Goal: Task Accomplishment & Management: Complete application form

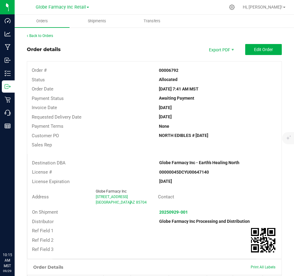
click at [154, 78] on div "Allocated" at bounding box center [217, 79] width 127 height 6
click at [47, 38] on link "Back to Orders" at bounding box center [40, 36] width 26 height 4
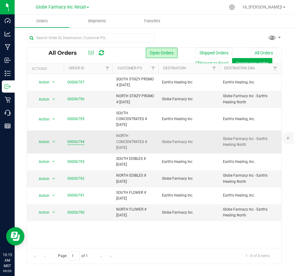
click at [74, 143] on link "00006794" at bounding box center [75, 142] width 17 height 6
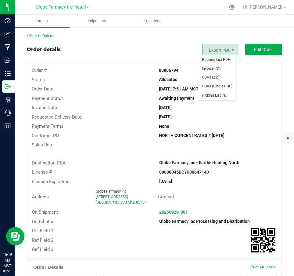
click at [214, 164] on strong "Globe Farmacy Inc - Earth's Healing North" at bounding box center [199, 162] width 80 height 5
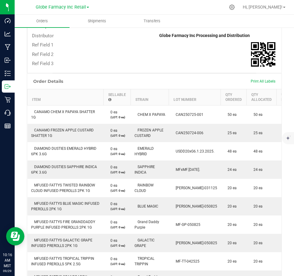
scroll to position [175, 0]
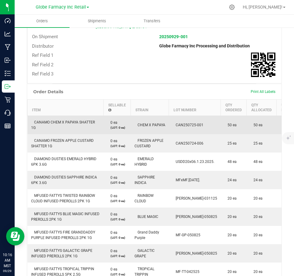
click at [67, 120] on span "CANAMO CHEM X PAPAYA SHATTER 1G" at bounding box center [63, 125] width 64 height 10
copy span "CANAMO CHEM X PAPAYA SHATTER 1G"
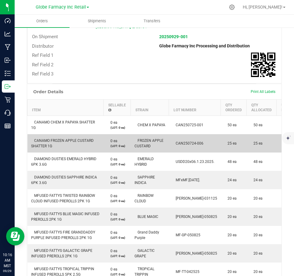
click at [48, 140] on span "CANAMO FROZEN APPLE CUSTARD SHATTER 1G" at bounding box center [62, 143] width 63 height 10
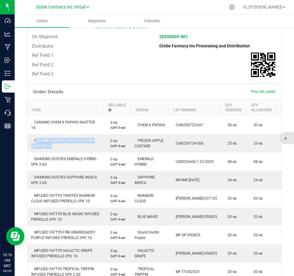
copy span "CANAMO FROZEN APPLE CUSTARD SHATTER 1G"
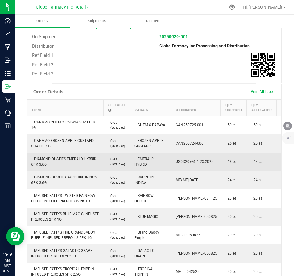
click at [56, 158] on span "DIAMOND DUSTIES EMERALD HYBRID 6PK 3.6G" at bounding box center [63, 162] width 65 height 10
copy span "DIAMOND DUSTIES EMERALD HYBRID 6PK 3.6G"
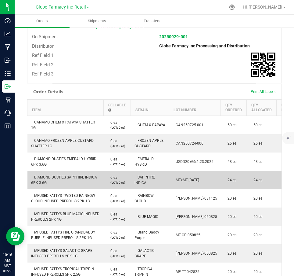
click at [43, 178] on span "DIAMOND DUSTIES SAPPHIRE INDICA 6PK 3.6G" at bounding box center [64, 180] width 66 height 10
click at [44, 178] on span "DIAMOND DUSTIES SAPPHIRE INDICA 6PK 3.6G" at bounding box center [64, 180] width 66 height 10
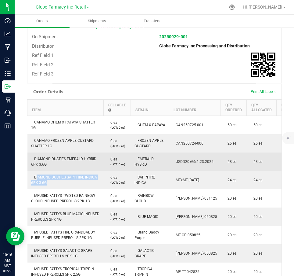
copy span "DIAMOND DUSTIES SAPPHIRE INDICA 6PK 3.6G"
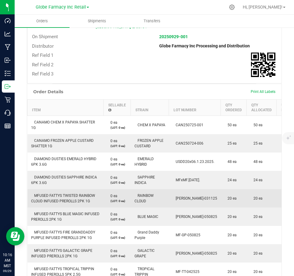
click at [68, 194] on span "MFUSED FATTYS TWISTED RAINBOW CLOUD INFUSED PREROLLS 2PK 1G" at bounding box center [63, 198] width 64 height 10
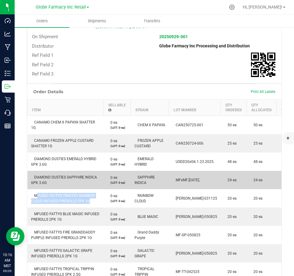
copy span "MFUSED FATTYS TWISTED RAINBOW CLOUD INFUSED PREROLLS 2PK 1G"
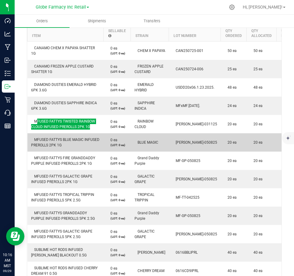
scroll to position [267, 0]
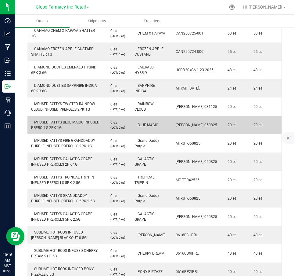
click at [59, 122] on span "MFUSED FATTYS BLUE MAGIC INFUSED PREROLLS 2PK 1G" at bounding box center [65, 125] width 68 height 10
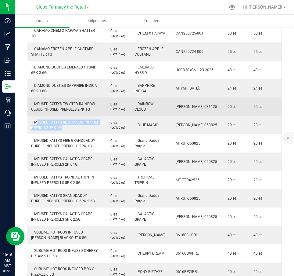
copy span "MFUSED FATTYS BLUE MAGIC INFUSED PREROLLS 2PK 1G"
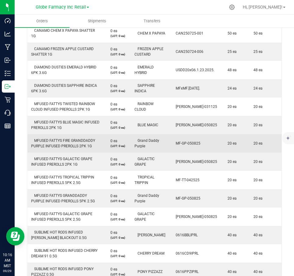
click at [38, 143] on td "MFUSED FATTYS FIRE GRANDDADDY PURPLE INFUSED PREROLLS 2PK 1G" at bounding box center [65, 143] width 76 height 18
click at [39, 143] on td "MFUSED FATTYS FIRE GRANDDADDY PURPLE INFUSED PREROLLS 2PK 1G" at bounding box center [65, 143] width 76 height 18
click at [39, 142] on span "MFUSED FATTYS FIRE GRANDDADDY PURPLE INFUSED PREROLLS 2PK 1G" at bounding box center [63, 143] width 64 height 10
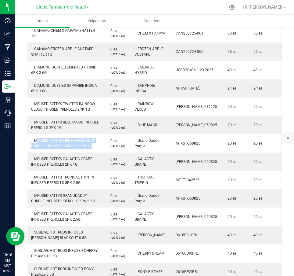
copy span "MFUSED FATTYS FIRE GRANDDADDY PURPLE INFUSED PREROLLS 2PK 1G"
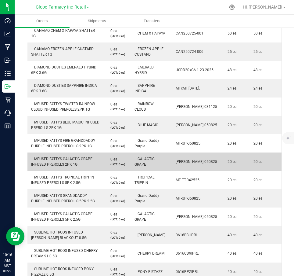
click at [44, 161] on span "MFUSED FATTYS GALACTIC GRAPE INFUSED PREROLLS 2PK 1G" at bounding box center [61, 162] width 61 height 10
click at [45, 161] on span "MFUSED FATTYS GALACTIC GRAPE INFUSED PREROLLS 2PK 1G" at bounding box center [61, 162] width 61 height 10
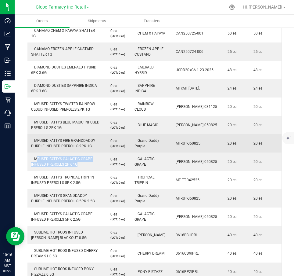
copy span "MFUSED FATTYS GALACTIC GRAPE INFUSED PREROLLS 2PK 1G"
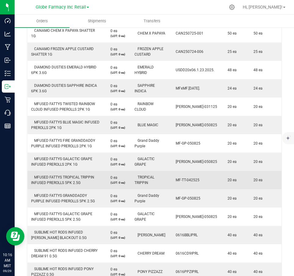
click at [75, 176] on span "MFUSED FATTYS TROPICAL TRIPPIN INFUSED PREROLLS 5PK 2.5G" at bounding box center [62, 180] width 63 height 10
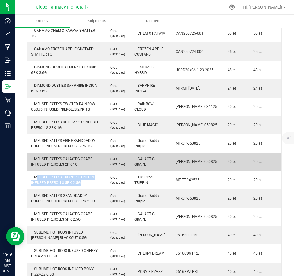
copy span "MFUSED FATTYS TROPICAL TRIPPIN INFUSED PREROLLS 5PK 2.5G"
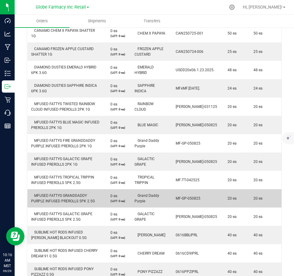
click at [59, 198] on td "MFUSED FATTYS GRANDDADDY PURPLE INFUSED PREROLLS 5PK 2.5G" at bounding box center [65, 198] width 76 height 18
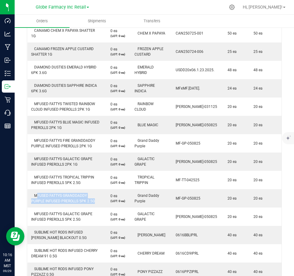
copy span "MFUSED FATTYS GRANDDADDY PURPLE INFUSED PREROLLS 5PK 2.5G"
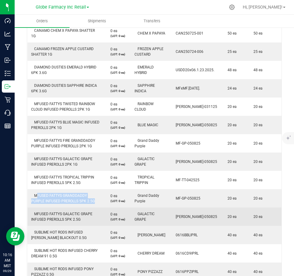
click at [52, 218] on span "MFUSED FATTYS GALACTIC GRAPE INFUSED PREROLLS 5PK 2.5G" at bounding box center [61, 217] width 61 height 10
click at [53, 217] on span "MFUSED FATTYS GALACTIC GRAPE INFUSED PREROLLS 5PK 2.5G" at bounding box center [61, 217] width 61 height 10
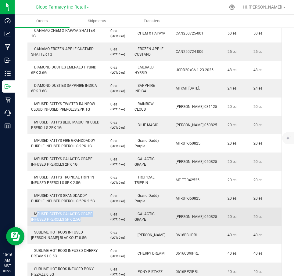
click at [53, 217] on span "MFUSED FATTYS GALACTIC GRAPE INFUSED PREROLLS 5PK 2.5G" at bounding box center [61, 217] width 61 height 10
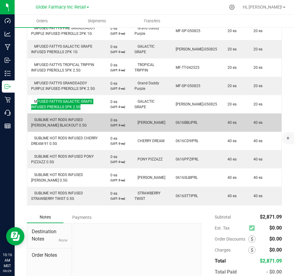
scroll to position [389, 0]
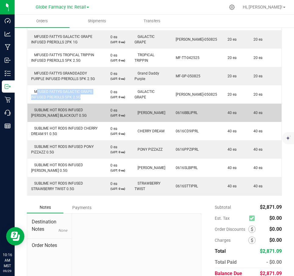
click at [54, 112] on td "SUBLIME HOT RODS INFUSED [PERSON_NAME] BLACKOUT 0.5G" at bounding box center [65, 112] width 76 height 18
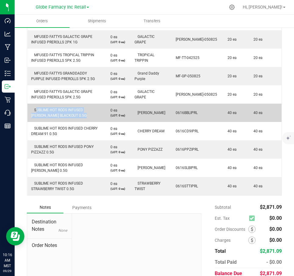
click at [54, 112] on td "SUBLIME HOT RODS INFUSED [PERSON_NAME] BLACKOUT 0.5G" at bounding box center [65, 112] width 76 height 18
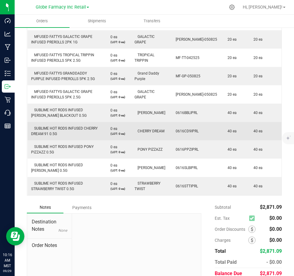
click at [63, 129] on span "SUBLIME HOT RODS INFUSED CHERRY DREAM 91 0.5G" at bounding box center [64, 131] width 67 height 10
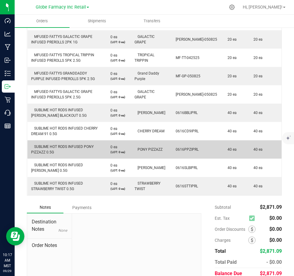
click at [59, 145] on span "SUBLIME HOT RODS INFUSED PONY PIZZAZZ 0.5G" at bounding box center [62, 149] width 63 height 10
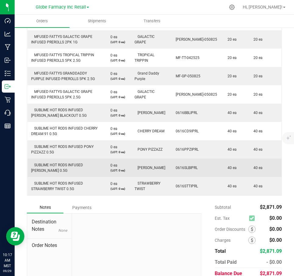
click at [53, 166] on span "SUBLIME HOT RODS INFUSED [PERSON_NAME] 0.5G" at bounding box center [57, 168] width 52 height 10
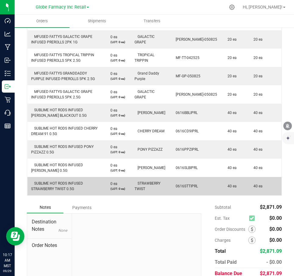
click at [65, 183] on span "SUBLIME HOT RODS INFUSED STRAWBERRY TWIST 0.5G" at bounding box center [57, 186] width 52 height 10
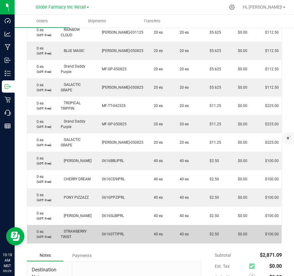
scroll to position [214, 0]
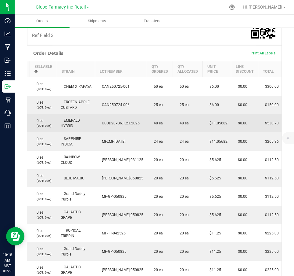
click at [219, 125] on span "$11.05682" at bounding box center [217, 123] width 21 height 4
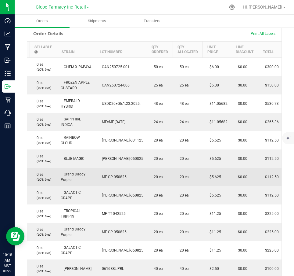
scroll to position [275, 0]
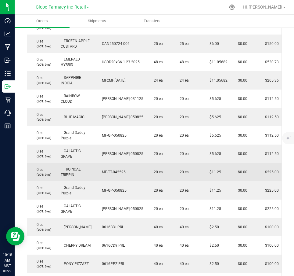
click at [211, 173] on span "$11.25" at bounding box center [214, 172] width 15 height 4
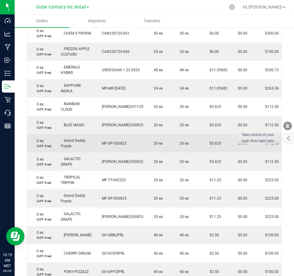
scroll to position [389, 0]
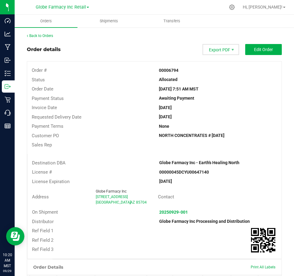
click at [217, 48] on span "Export PDF" at bounding box center [221, 49] width 37 height 11
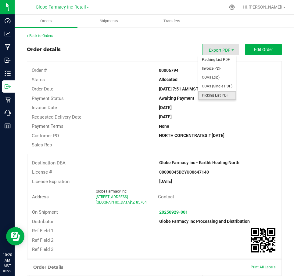
click at [223, 96] on span "Picking List PDF" at bounding box center [217, 95] width 38 height 9
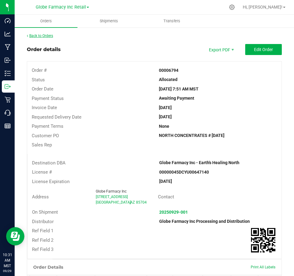
click at [36, 34] on link "Back to Orders" at bounding box center [40, 36] width 26 height 4
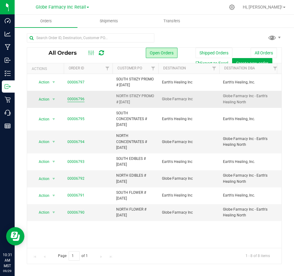
click at [74, 97] on link "00006796" at bounding box center [75, 99] width 17 height 6
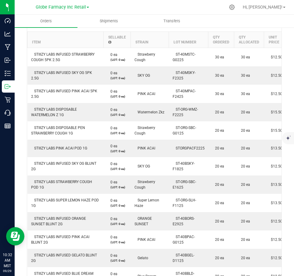
scroll to position [214, 0]
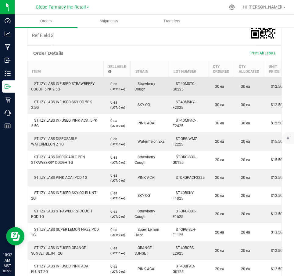
click at [61, 85] on span "STIIIZY LABS INFUSED STRAWBERRY COUGH 5PK 2.5G" at bounding box center [62, 86] width 63 height 10
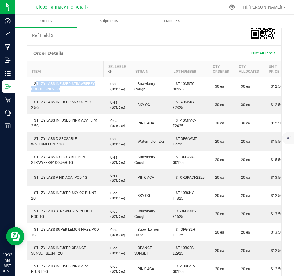
copy span "STIIIZY LABS INFUSED STRAWBERRY COUGH 5PK 2.5G"
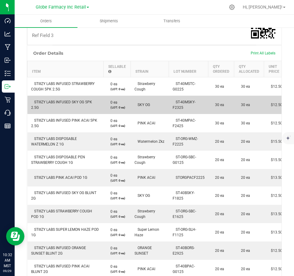
click at [42, 101] on span "STIIIZY LABS INFUSED SKY OG 5PK 2.5G" at bounding box center [61, 105] width 61 height 10
copy span "STIIIZY LABS INFUSED SKY OG 5PK 2.5G"
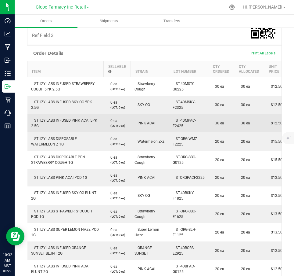
click at [62, 123] on td "STIIIZY LABS INFUSED PINK ACAI 5PK 2.5G" at bounding box center [65, 123] width 76 height 18
click at [62, 122] on span "STIIIZY LABS INFUSED PINK ACAI 5PK 2.5G" at bounding box center [64, 123] width 66 height 10
click at [38, 125] on span "STIIIZY LABS INFUSED PINK ACAI 5PK 2.5G" at bounding box center [64, 123] width 66 height 10
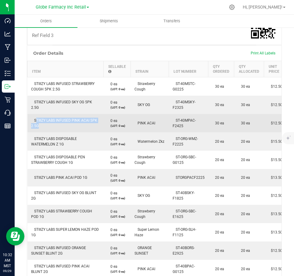
click at [38, 125] on span "STIIIZY LABS INFUSED PINK ACAI 5PK 2.5G" at bounding box center [64, 123] width 66 height 10
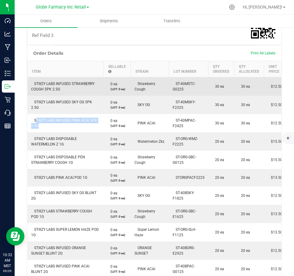
copy span "STIIIZY LABS INFUSED PINK ACAI 5PK 2.5G"
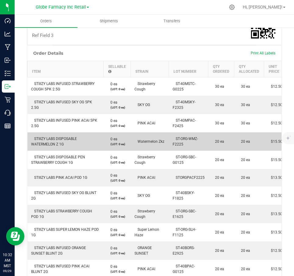
click at [56, 144] on span "STIIIZY LABS DISPOSABLE WATERMELON Z 1G" at bounding box center [54, 141] width 46 height 10
click at [56, 143] on span "STIIIZY LABS DISPOSABLE WATERMELON Z 1G" at bounding box center [54, 141] width 46 height 10
copy span "STIIIZY LABS DISPOSABLE WATERMELON Z 1G"
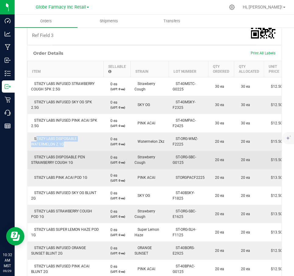
click at [70, 160] on td "STIIIZY LABS DISPOSABLE PEN STRAWBERRY COUGH 1G" at bounding box center [65, 159] width 76 height 18
click at [69, 160] on td "STIIIZY LABS DISPOSABLE PEN STRAWBERRY COUGH 1G" at bounding box center [65, 159] width 76 height 18
copy span "STIIIZY LABS DISPOSABLE PEN STRAWBERRY COUGH 1G"
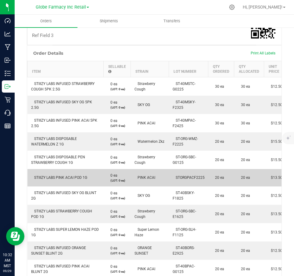
click at [79, 175] on span "STIIIZY LABS PINK ACAI POD 1G" at bounding box center [59, 177] width 56 height 4
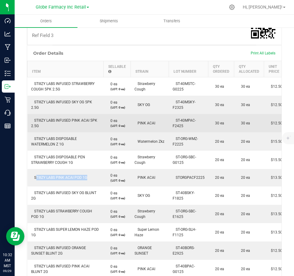
copy span "STIIIZY LABS PINK ACAI POD 1G"
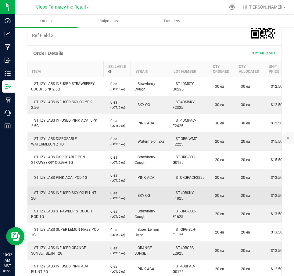
click at [78, 188] on td "STIIIZY LABS INFUSED SKY OG BLUNT 2G" at bounding box center [65, 195] width 76 height 18
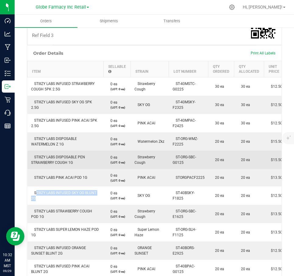
copy span "STIIIZY LABS INFUSED SKY OG BLUNT 2G"
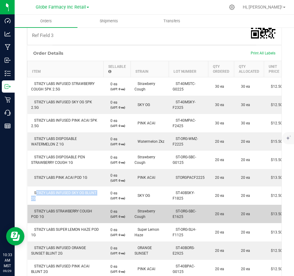
click at [49, 210] on span "STIIIZY LABS STRAWBERRY COUGH POD 1G" at bounding box center [61, 214] width 61 height 10
copy span "STIIIZY LABS STRAWBERRY COUGH POD 1G"
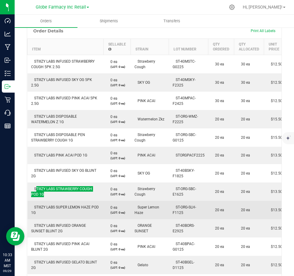
scroll to position [275, 0]
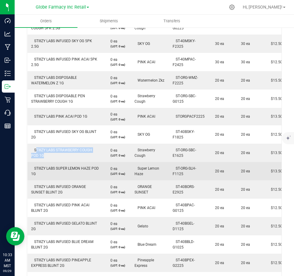
click at [65, 163] on td "STIIIZY LABS SUPER LEMON HAZE POD 1G" at bounding box center [65, 171] width 76 height 18
click at [61, 168] on span "STIIIZY LABS SUPER LEMON HAZE POD 1G" at bounding box center [65, 171] width 68 height 10
copy span "STIIIZY LABS SUPER LEMON HAZE POD 1G"
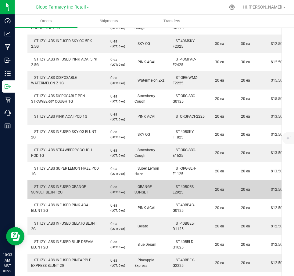
click at [50, 187] on span "STIIIZY LABS INFUSED ORANGE SUNSET BLUNT 2G" at bounding box center [58, 189] width 55 height 10
copy span "STIIIZY LABS INFUSED ORANGE SUNSET BLUNT 2G"
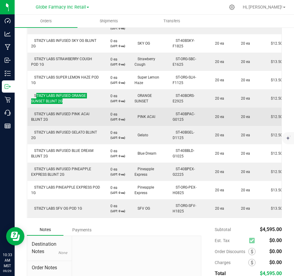
scroll to position [366, 0]
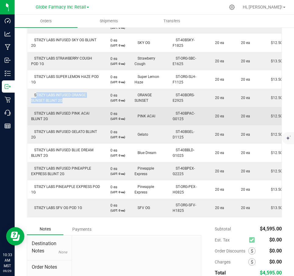
click at [56, 113] on span "STIIIZY LABS INFUSED PINK ACAI BLUNT 2G" at bounding box center [60, 116] width 58 height 10
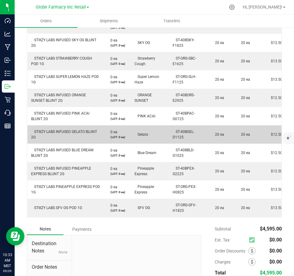
click at [55, 128] on td "STIIIZY LABS INFUSED GELATO BLUNT 2G" at bounding box center [65, 134] width 76 height 18
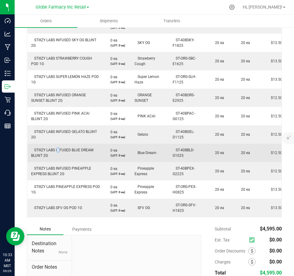
click at [57, 148] on span "STIIIZY LABS INFUSED BLUE DREAM BLUNT 2G" at bounding box center [62, 153] width 62 height 10
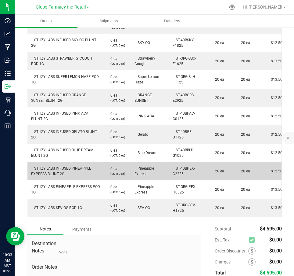
click at [51, 168] on span "STIIIZY LABS INFUSED PINEAPPLE EXPRESS BLUNT 2G" at bounding box center [61, 171] width 60 height 10
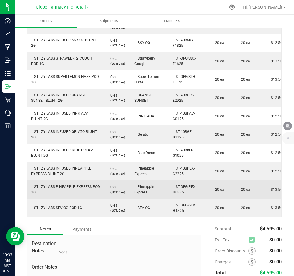
click at [47, 189] on td "STIIIZY LABS PINEAPPLE EXPRESS POD 1G" at bounding box center [65, 189] width 76 height 18
click at [47, 190] on td "STIIIZY LABS PINEAPPLE EXPRESS POD 1G" at bounding box center [65, 189] width 76 height 18
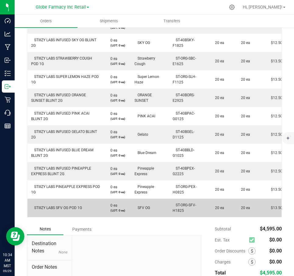
click at [58, 208] on span "STIIIZY LABS SFV OG POD 1G" at bounding box center [56, 207] width 51 height 4
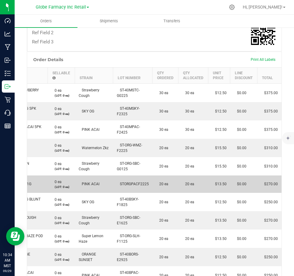
scroll to position [244, 0]
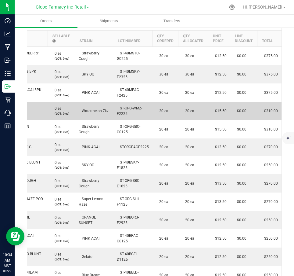
click at [219, 112] on span "$15.50" at bounding box center [219, 111] width 15 height 4
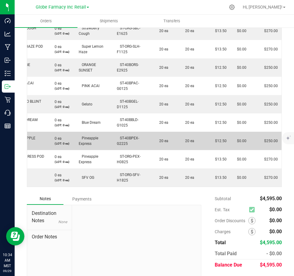
scroll to position [397, 0]
click at [212, 142] on span "$12.50" at bounding box center [219, 140] width 15 height 4
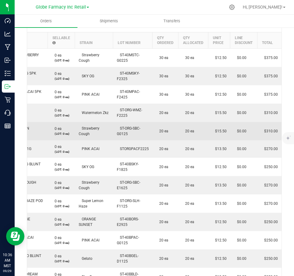
scroll to position [214, 0]
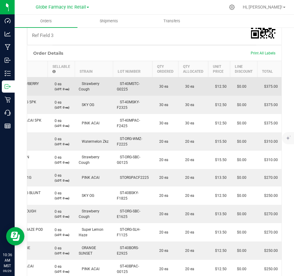
click at [123, 88] on span "ST-40MSTC-G0225" at bounding box center [128, 86] width 23 height 10
drag, startPoint x: 126, startPoint y: 89, endPoint x: 113, endPoint y: 84, distance: 14.3
click at [113, 84] on td "ST-40MSTC-G0225" at bounding box center [132, 86] width 39 height 19
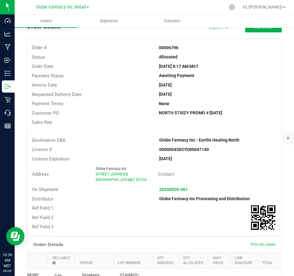
scroll to position [0, 0]
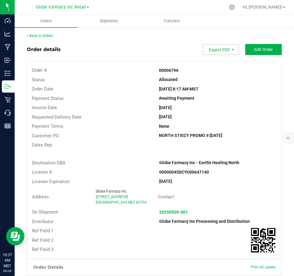
click at [215, 46] on span "Export PDF" at bounding box center [221, 49] width 37 height 11
click at [225, 55] on span "Export PDF" at bounding box center [221, 49] width 37 height 11
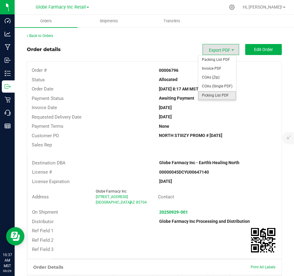
click at [217, 93] on span "Picking List PDF" at bounding box center [217, 95] width 38 height 9
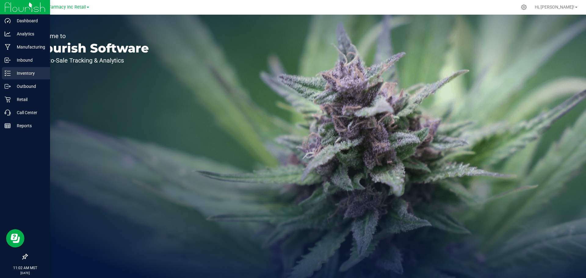
click at [14, 76] on p "Inventory" at bounding box center [29, 73] width 37 height 7
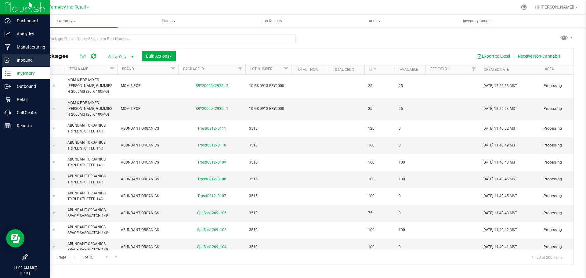
click at [9, 60] on line at bounding box center [8, 60] width 4 height 0
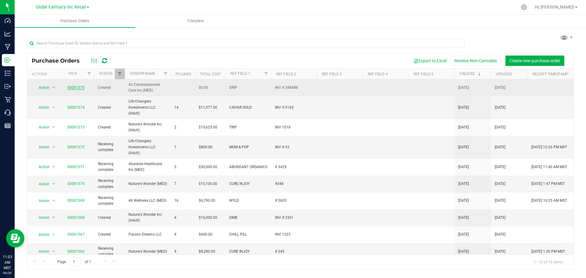
click at [77, 89] on link "00001375" at bounding box center [75, 87] width 17 height 4
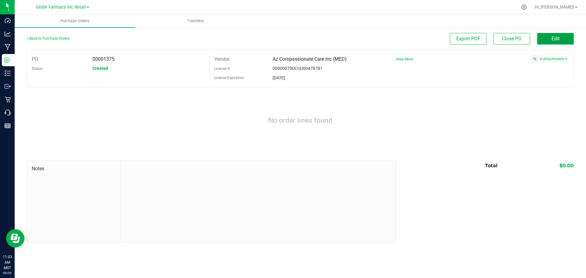
click at [559, 37] on span "Edit" at bounding box center [556, 39] width 8 height 6
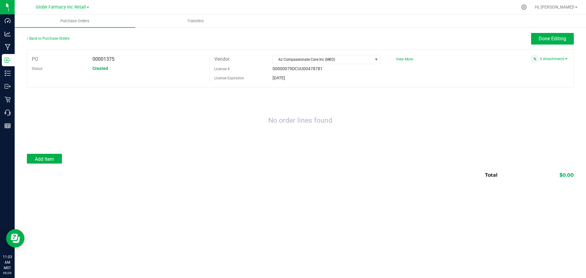
click at [38, 152] on div at bounding box center [300, 151] width 547 height 6
click at [45, 159] on span "Add Item" at bounding box center [44, 159] width 19 height 6
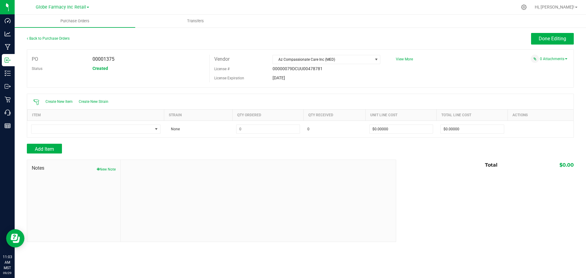
click at [98, 138] on div at bounding box center [300, 141] width 547 height 6
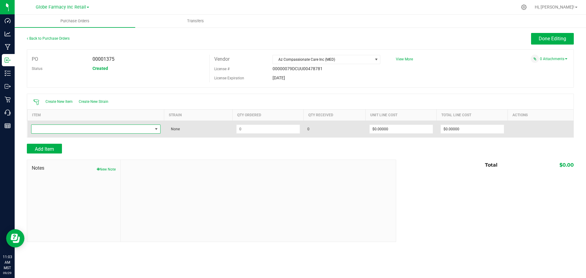
click at [98, 131] on span "NO DATA FOUND" at bounding box center [91, 129] width 121 height 9
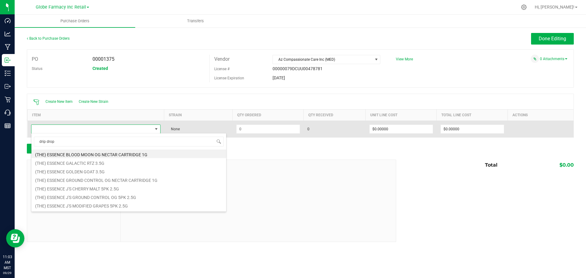
type input "drip drops"
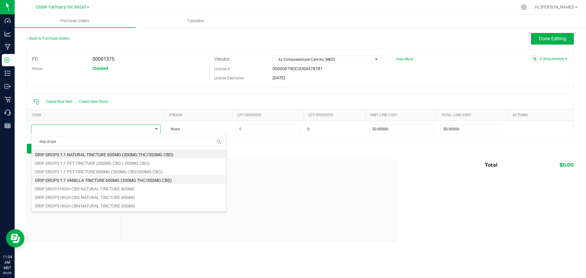
click at [96, 179] on li "DRIP DROPS 1:1 VANILLA TINCTURE 600MG (300MG THC/300MG CBD)" at bounding box center [128, 179] width 195 height 9
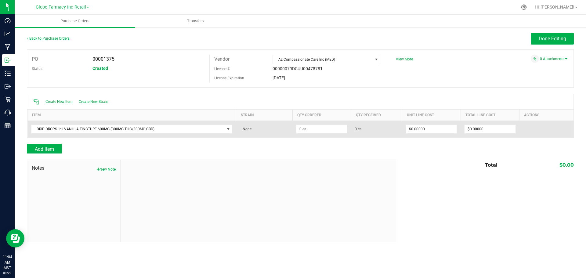
click at [320, 123] on td at bounding box center [321, 129] width 59 height 17
click at [321, 127] on input at bounding box center [321, 129] width 51 height 9
type input "48 ea"
type input "$10.00000"
type input "0"
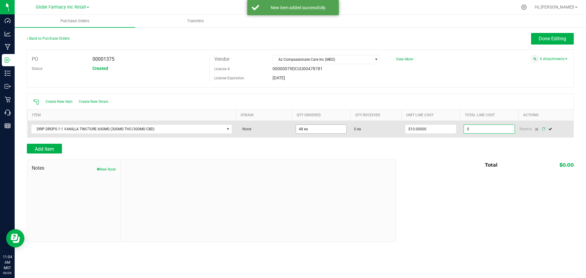
type input "48"
type input "480"
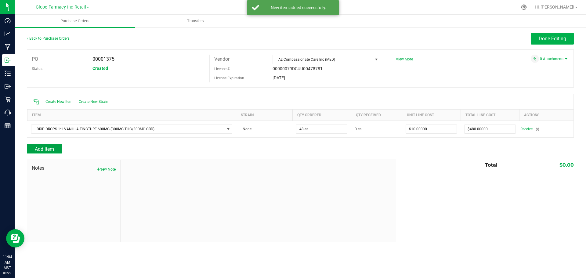
click at [45, 151] on button "Add Item" at bounding box center [44, 149] width 35 height 10
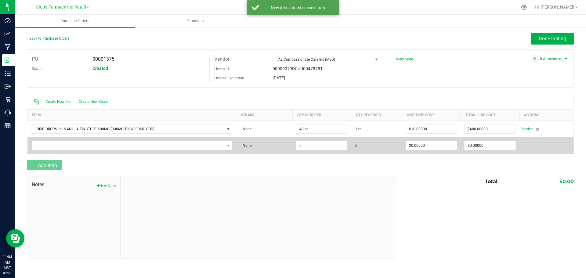
click at [78, 143] on span "NO DATA FOUND" at bounding box center [127, 145] width 193 height 9
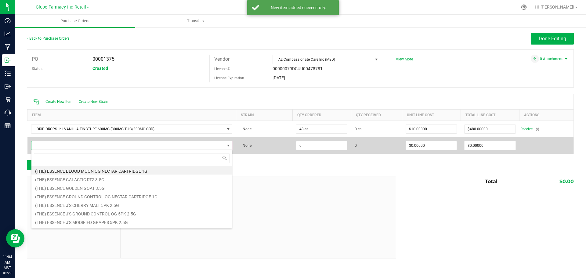
scroll to position [9, 201]
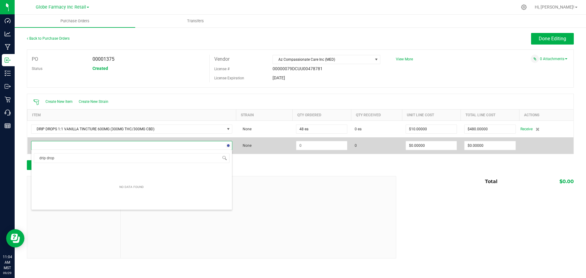
type input "drip drops"
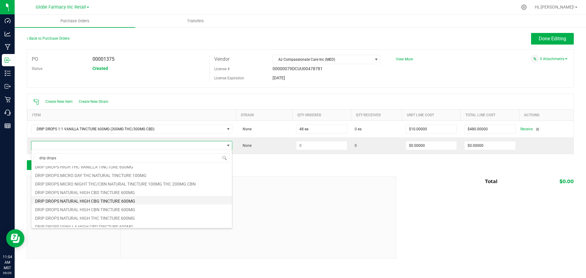
scroll to position [84, 0]
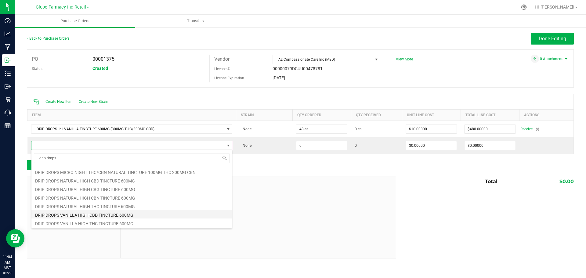
click at [132, 214] on li "DRIP DROPS VANILLA HIGH CBD TINCTURE 600MG" at bounding box center [131, 214] width 201 height 9
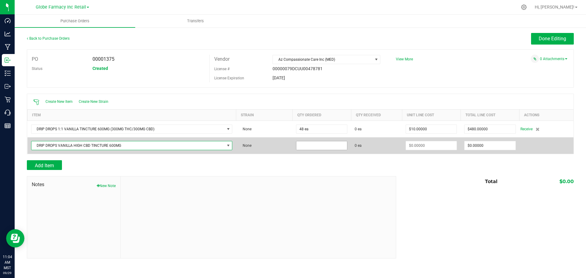
click at [324, 143] on input at bounding box center [321, 145] width 51 height 9
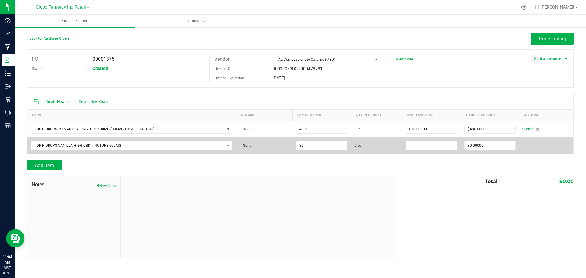
type input "36 ea"
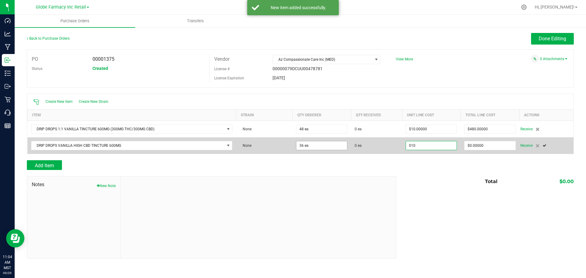
type input "$10.00000"
type input "0"
type input "36"
type input "360"
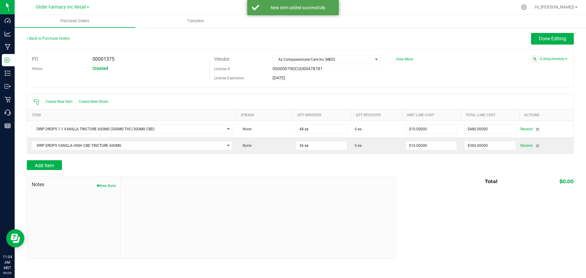
click at [59, 158] on div at bounding box center [300, 157] width 547 height 6
click at [56, 159] on div at bounding box center [300, 157] width 547 height 6
click at [56, 161] on button "Add Item" at bounding box center [44, 165] width 35 height 10
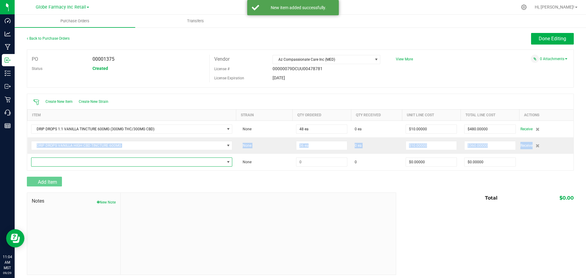
click at [56, 161] on span "NO DATA FOUND" at bounding box center [127, 162] width 193 height 9
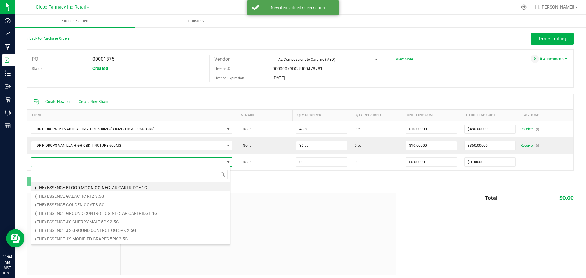
scroll to position [9, 198]
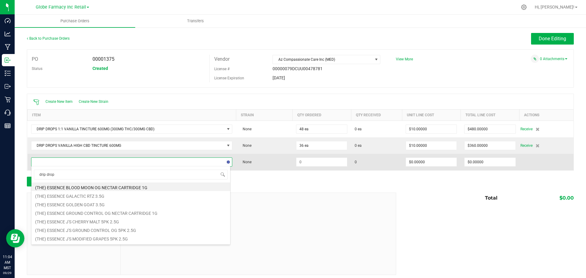
type input "drip drops"
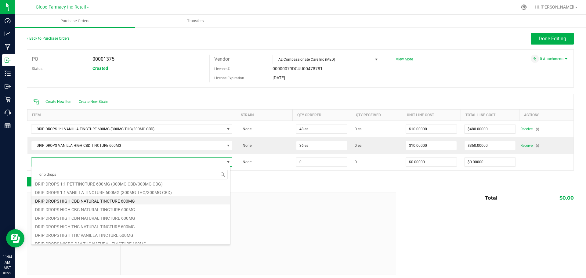
scroll to position [61, 0]
click at [110, 194] on li "DRIP DROPS HIGH THC VANILLA TINCTURE 600MG" at bounding box center [130, 194] width 199 height 9
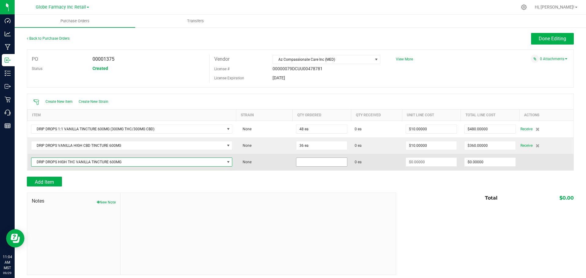
click at [338, 159] on input at bounding box center [321, 162] width 51 height 9
type input "36 ea"
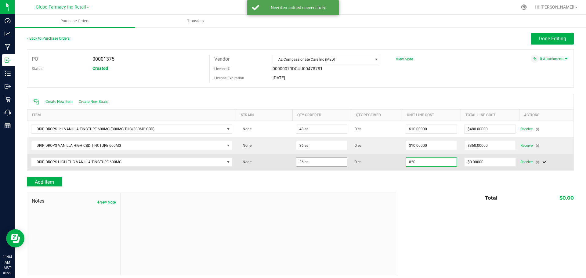
type input "$20.00000"
type input "0"
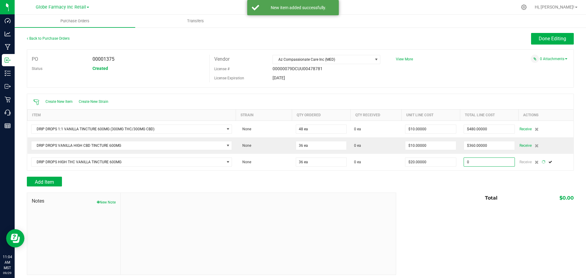
type input "36"
type input "$720.00000"
click at [294, 177] on div "Add Item" at bounding box center [209, 182] width 365 height 10
click at [50, 183] on span "Add Item" at bounding box center [44, 182] width 19 height 6
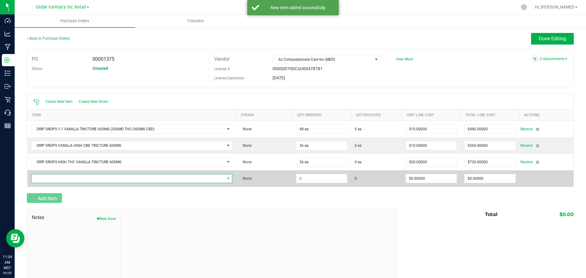
click at [53, 175] on span "NO DATA FOUND" at bounding box center [127, 178] width 193 height 9
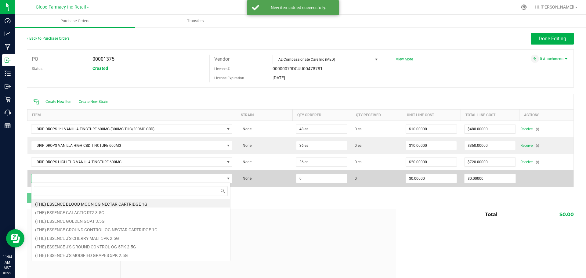
scroll to position [9, 198]
type input "drip drops"
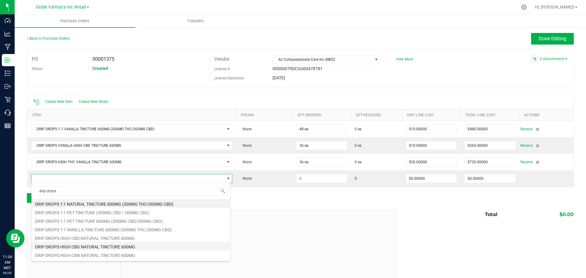
click at [132, 249] on li "DRIP DROPS HIGH CBG NATURAL TINCTURE 600MG" at bounding box center [130, 246] width 199 height 9
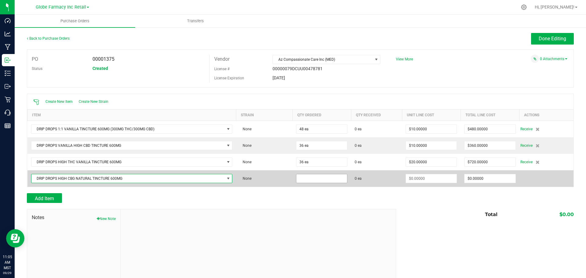
click at [335, 175] on input at bounding box center [321, 178] width 51 height 9
type input "24 ea"
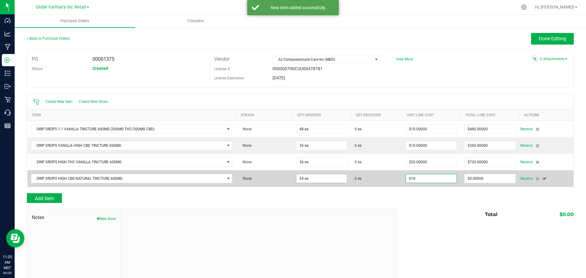
type input "$10.00000"
type input "0"
type input "24"
type input "240"
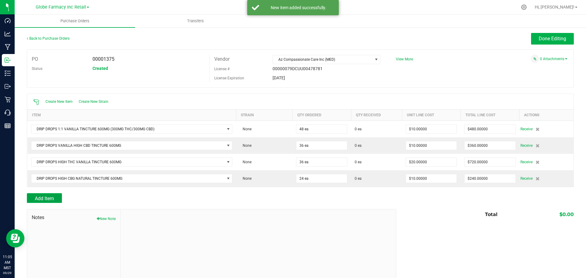
click at [57, 198] on button "Add Item" at bounding box center [44, 198] width 35 height 10
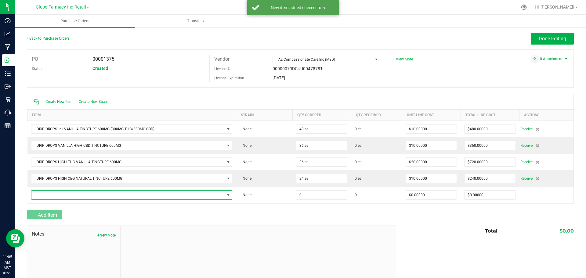
click at [57, 198] on span "NO DATA FOUND" at bounding box center [127, 195] width 193 height 9
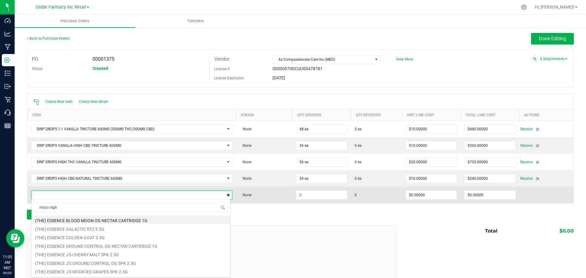
type input "micro night"
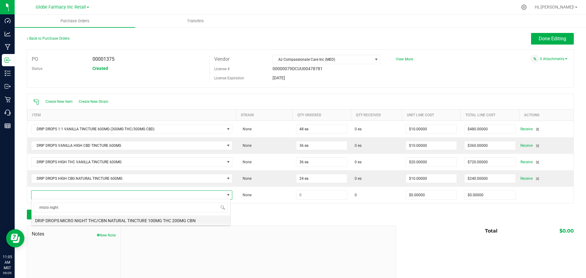
click at [95, 222] on li "DRIP DROPS MICRO NIGHT THC/CBN NATURAL TINCTURE 100MG THC 200MG CBN" at bounding box center [130, 219] width 199 height 9
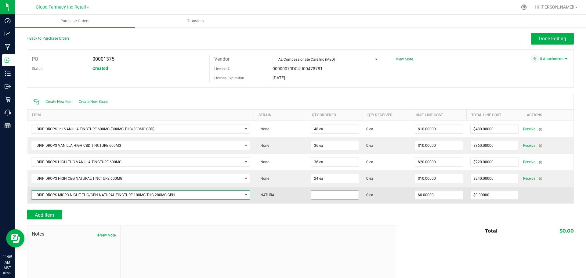
click at [347, 193] on input at bounding box center [335, 195] width 48 height 9
type input "24 ea"
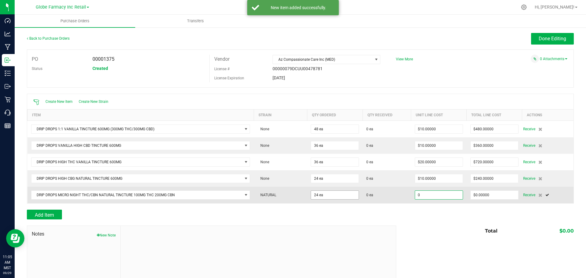
type input "$0.00000"
type input "$180.00000"
type input "24"
type input "$7.50000"
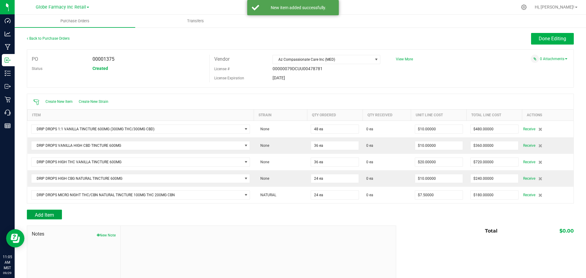
click at [50, 215] on span "Add Item" at bounding box center [44, 215] width 19 height 6
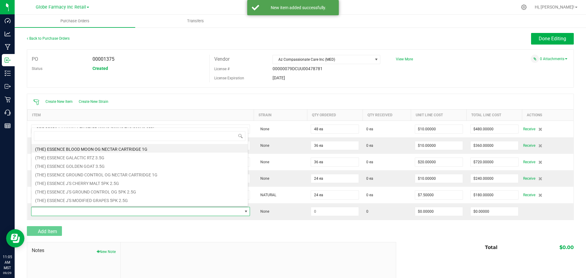
scroll to position [9, 215]
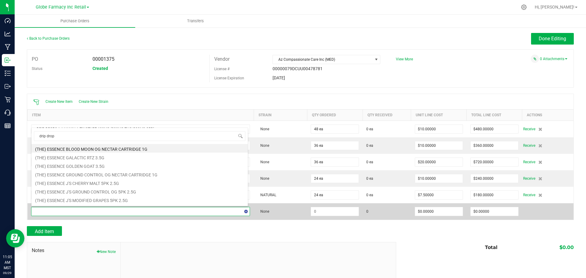
type input "drip drops"
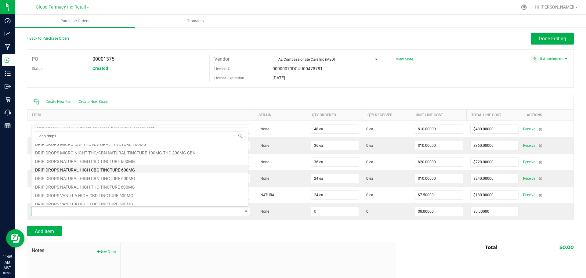
scroll to position [84, 0]
click at [119, 175] on li "DRIP DROPS NATURAL HIGH CBN TINCTURE 600MG" at bounding box center [139, 175] width 216 height 9
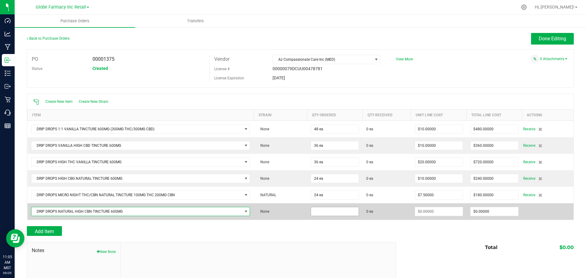
click at [319, 208] on input at bounding box center [335, 211] width 48 height 9
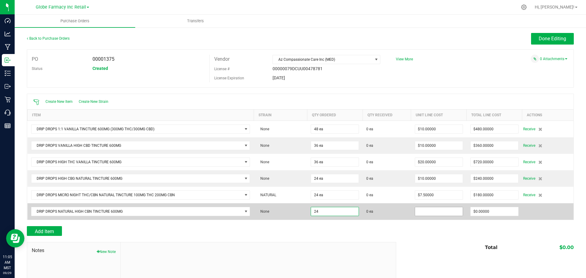
type input "24 ea"
click at [433, 212] on input at bounding box center [439, 211] width 48 height 9
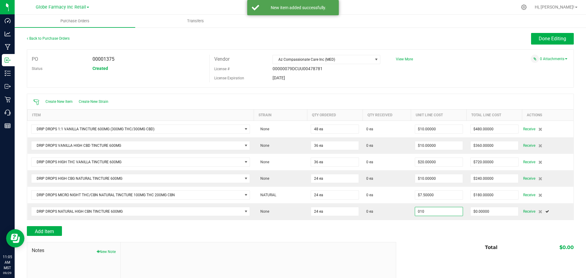
type input "$10.00000"
click at [378, 225] on div at bounding box center [300, 223] width 547 height 6
type input "24"
type input "$240.00000"
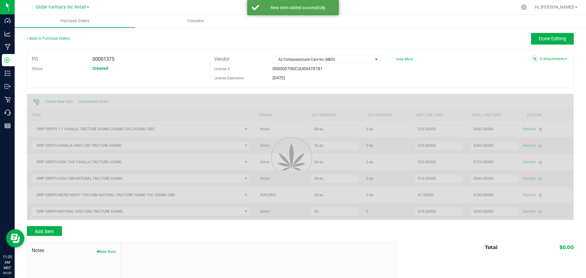
click at [48, 224] on div at bounding box center [300, 223] width 547 height 6
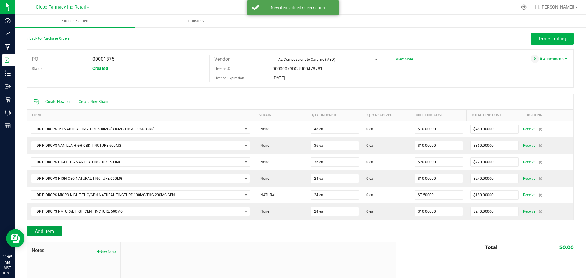
click at [48, 232] on span "Add Item" at bounding box center [44, 232] width 19 height 6
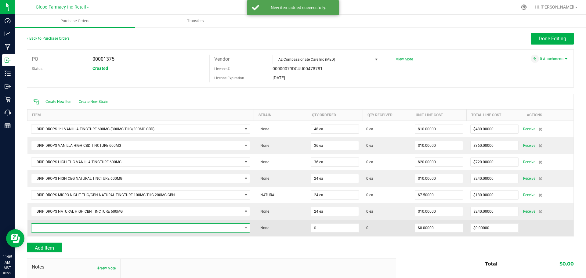
click at [102, 224] on span "NO DATA FOUND" at bounding box center [136, 228] width 211 height 9
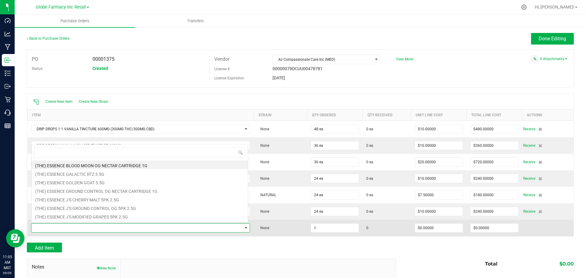
scroll to position [9, 215]
type input "micro day"
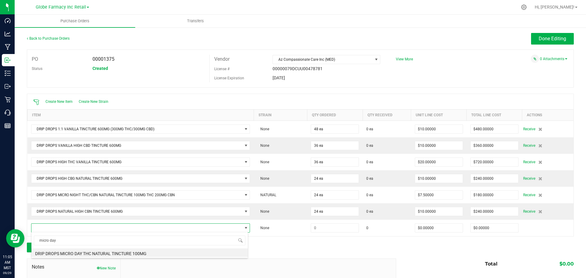
drag, startPoint x: 117, startPoint y: 251, endPoint x: 123, endPoint y: 251, distance: 6.1
click at [117, 251] on li "DRIP DROPS MICRO DAY THC NATURAL TINCTURE 100MG" at bounding box center [139, 252] width 216 height 9
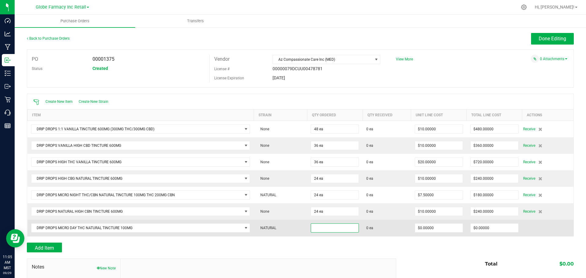
click at [321, 230] on input at bounding box center [335, 228] width 48 height 9
type input "24 ea"
click at [428, 226] on input "0" at bounding box center [439, 228] width 48 height 9
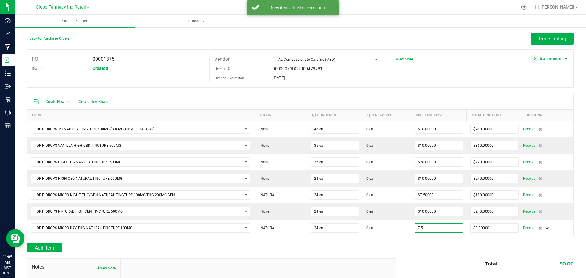
type input "$7.50000"
click at [442, 242] on div "Back to Purchase Orders Done Editing PO 00001375 Status Created Vendor Az Compa…" at bounding box center [300, 187] width 547 height 308
type input "24"
type input "$180.00000"
click at [539, 39] on span "Done Editing" at bounding box center [552, 39] width 27 height 6
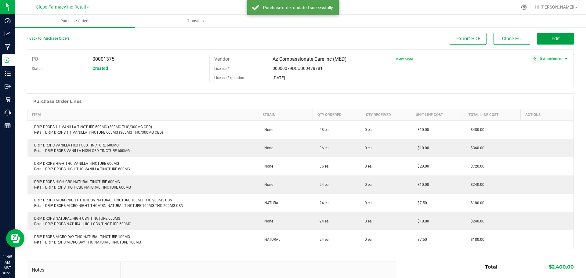
click at [537, 39] on button "Edit" at bounding box center [555, 39] width 37 height 12
